Goal: Information Seeking & Learning: Learn about a topic

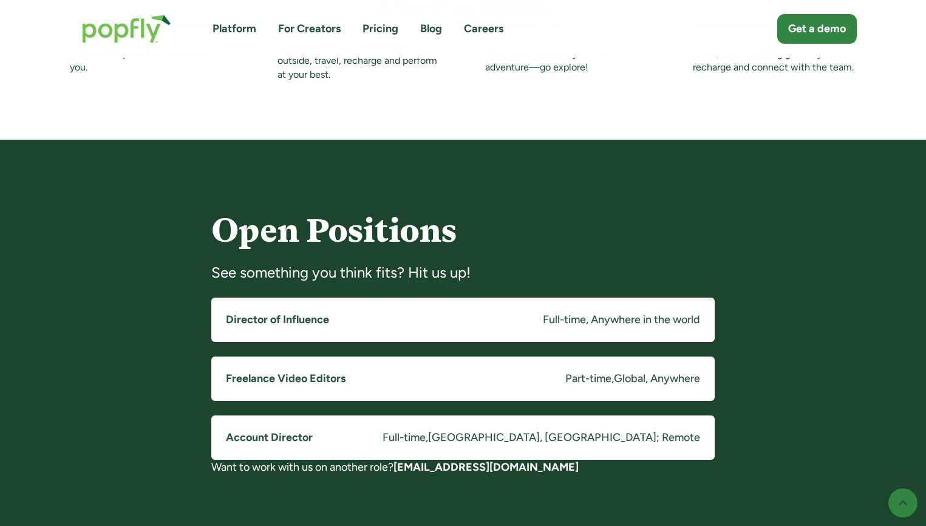
scroll to position [797, 0]
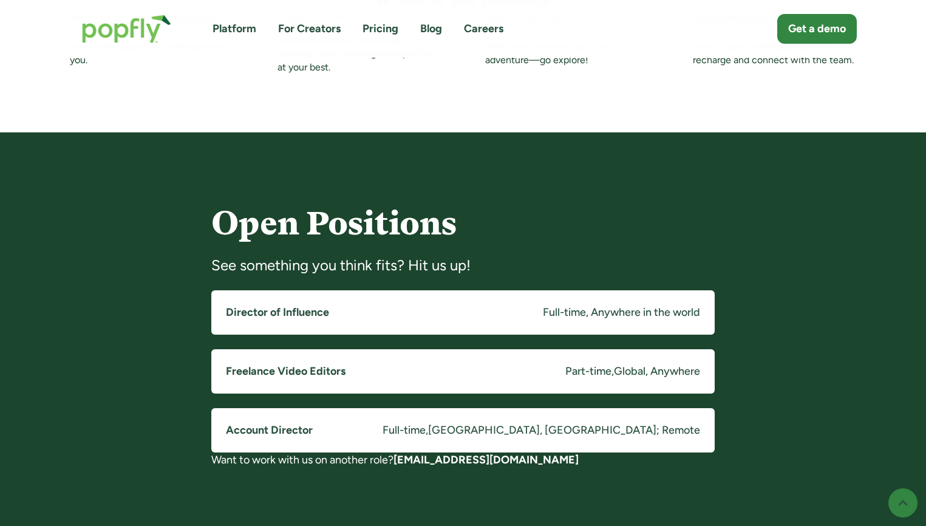
click at [349, 293] on link "Director of Influence Full-time, Anywhere in the world" at bounding box center [462, 312] width 503 height 44
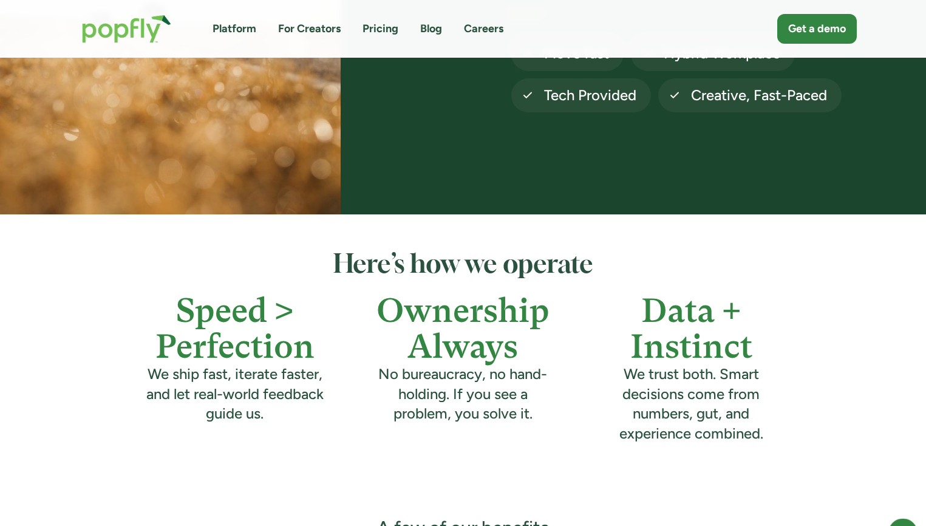
scroll to position [0, 0]
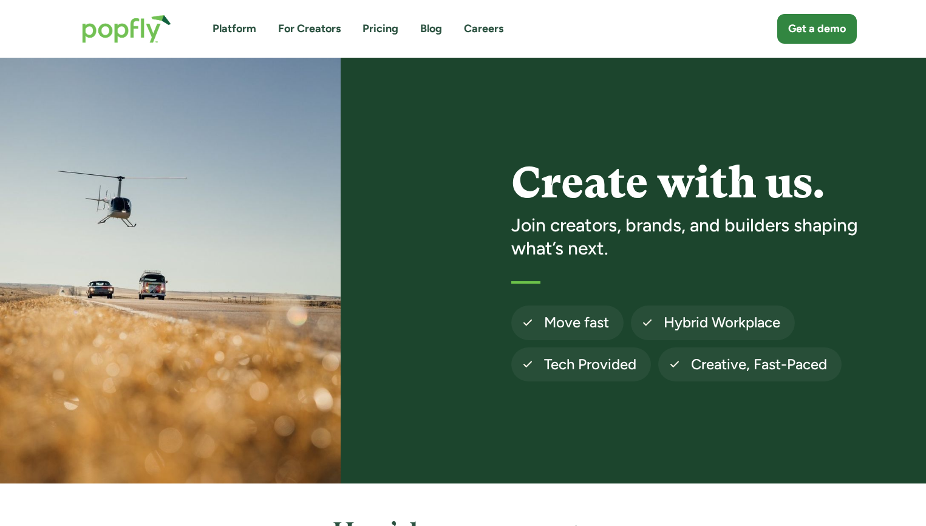
click at [228, 31] on link "Platform" at bounding box center [234, 28] width 44 height 15
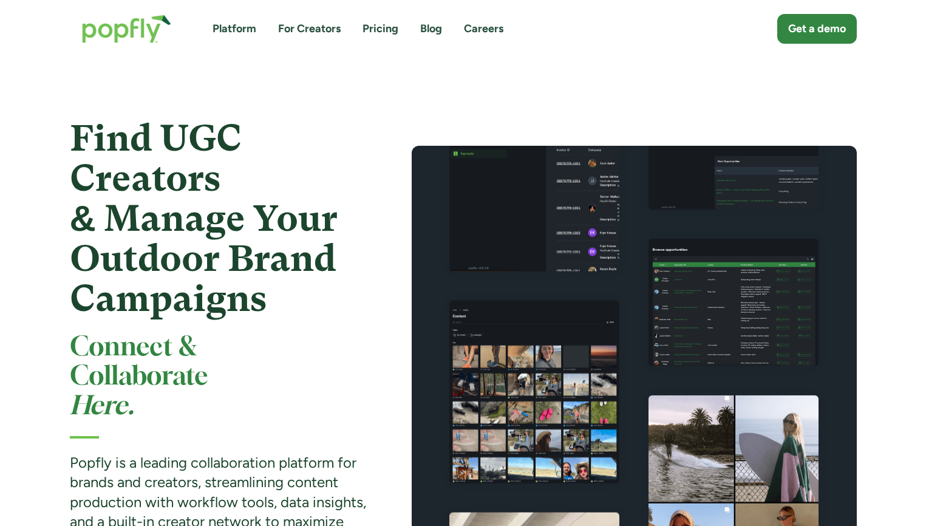
click at [307, 310] on h1 "Find UGC Creators & Manage Your Outdoor Brand Campaigns" at bounding box center [219, 218] width 298 height 200
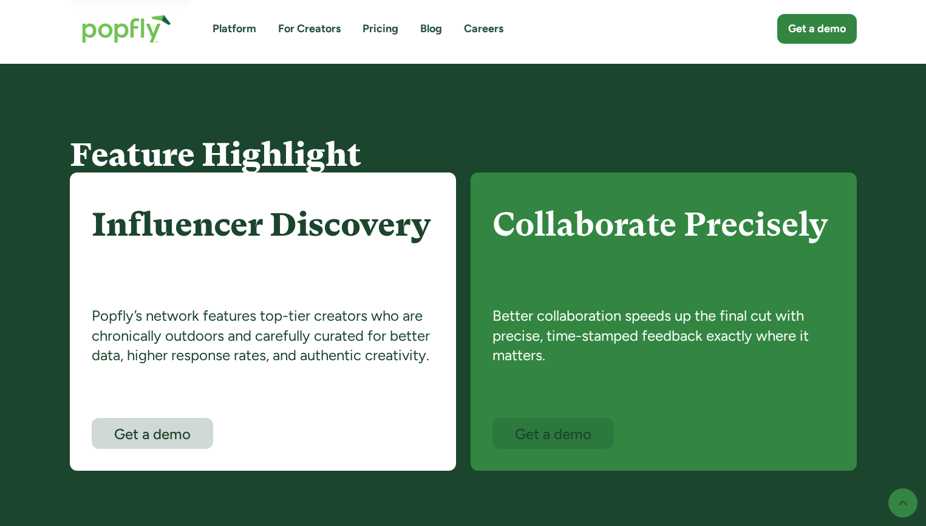
scroll to position [658, 0]
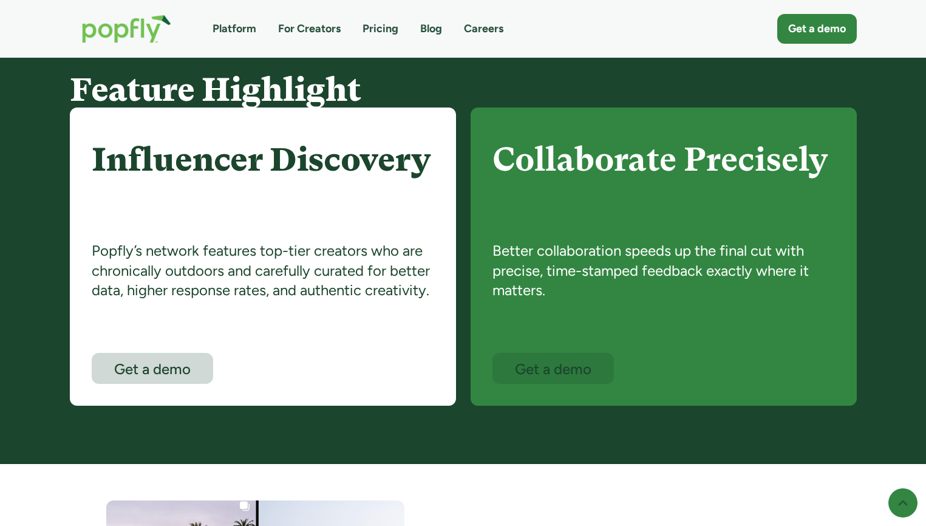
click at [460, 288] on div "Influencer Discovery Popfly’s network features top-tier creators who are chroni…" at bounding box center [463, 256] width 787 height 298
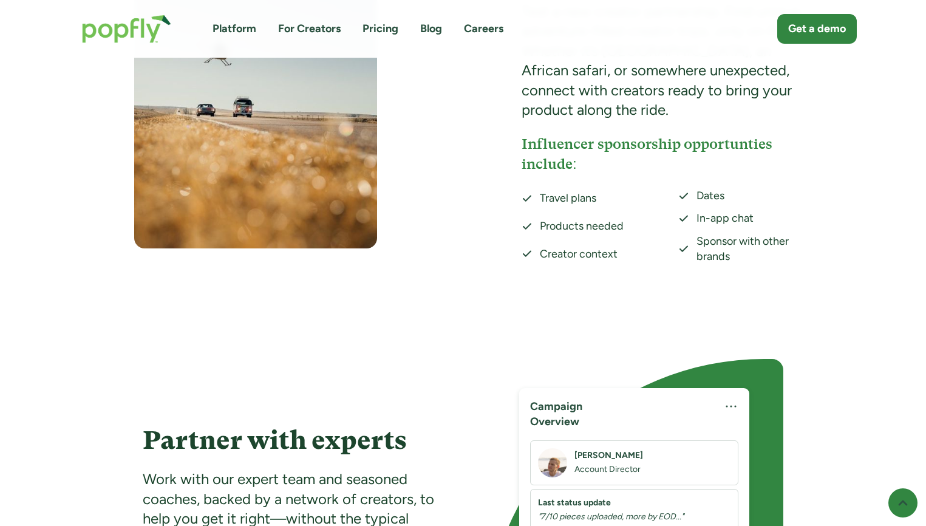
scroll to position [2275, 0]
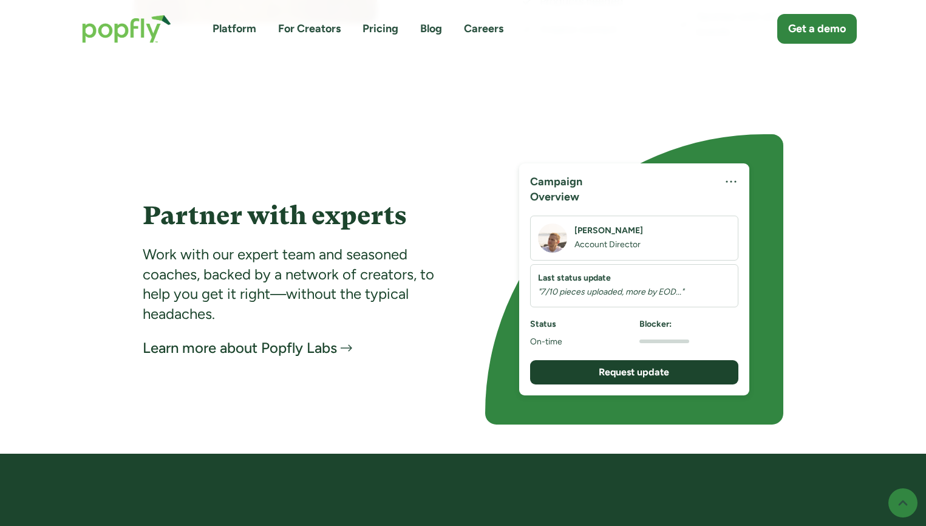
click at [314, 30] on link "For Creators" at bounding box center [309, 28] width 63 height 15
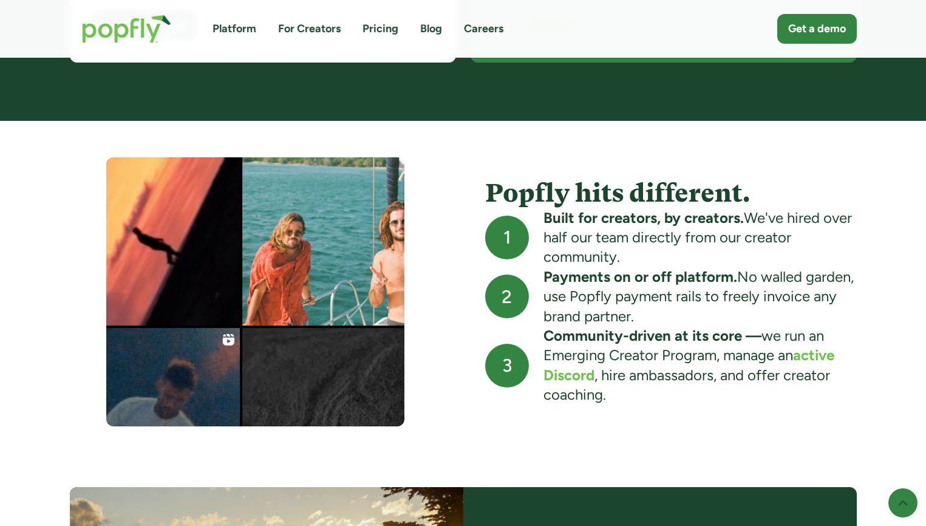
scroll to position [1175, 0]
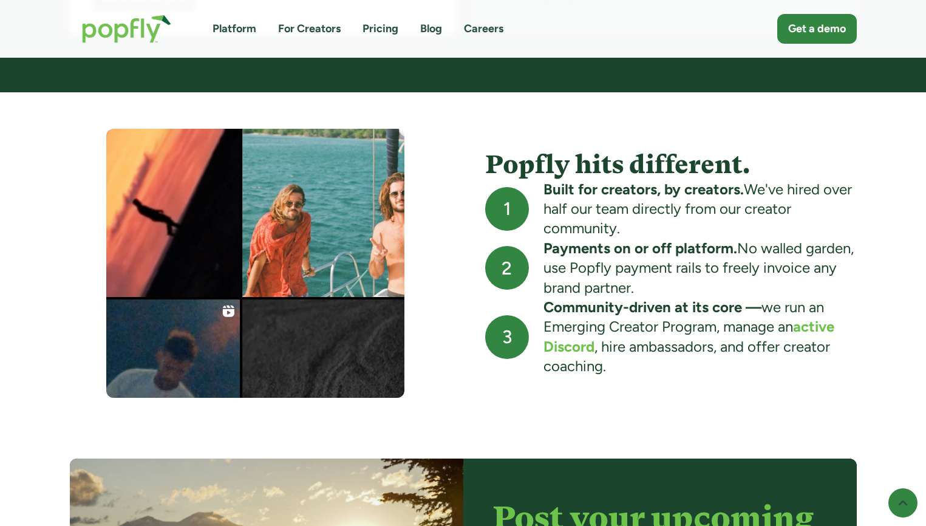
click at [384, 36] on div "Platform For Creators Pricing Blog Careers Get a demo" at bounding box center [463, 28] width 787 height 53
click at [381, 31] on link "Pricing" at bounding box center [380, 28] width 36 height 15
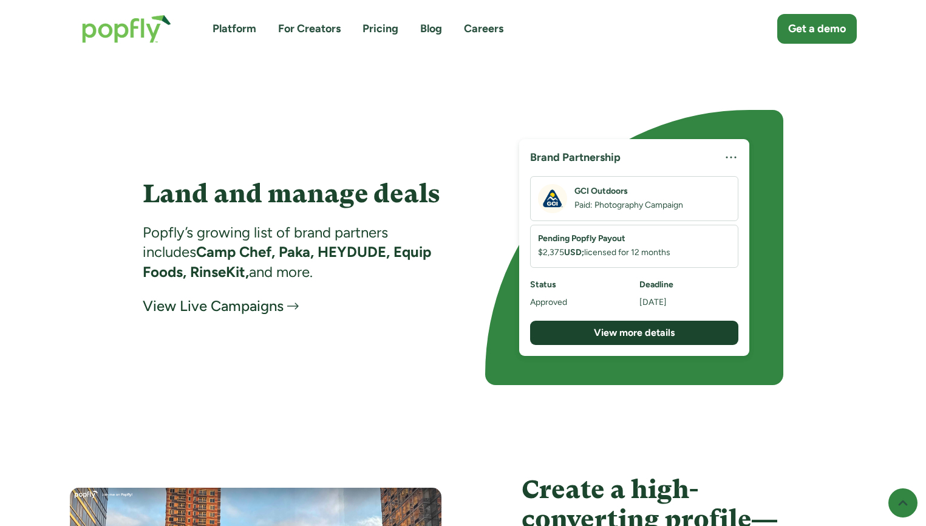
scroll to position [1914, 0]
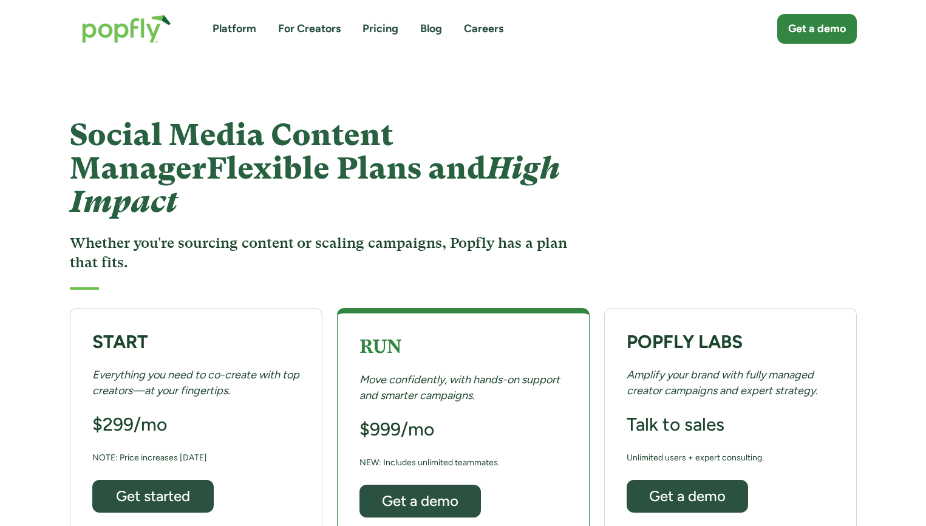
click at [324, 382] on div "START Everything you need to co-create with top creators—at your fingertips. $2…" at bounding box center [463, 504] width 787 height 393
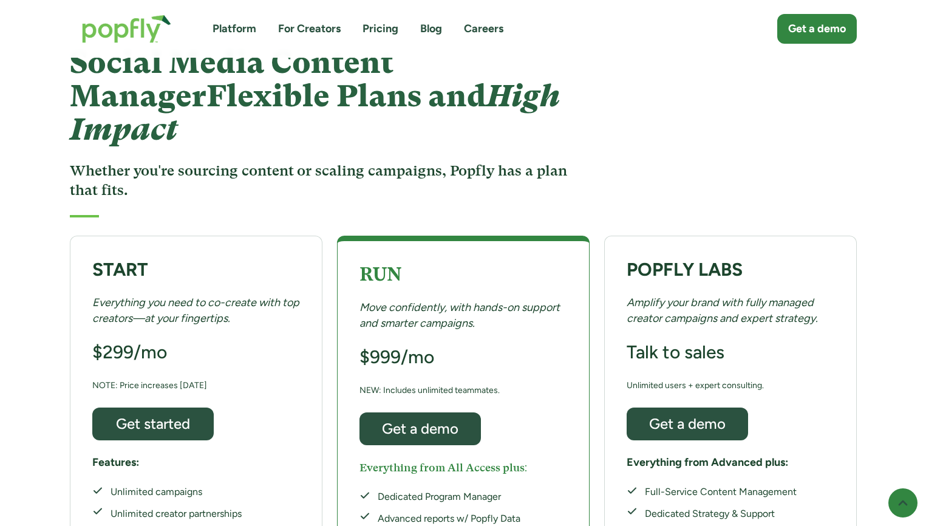
scroll to position [75, 0]
